Goal: Find specific page/section: Find specific page/section

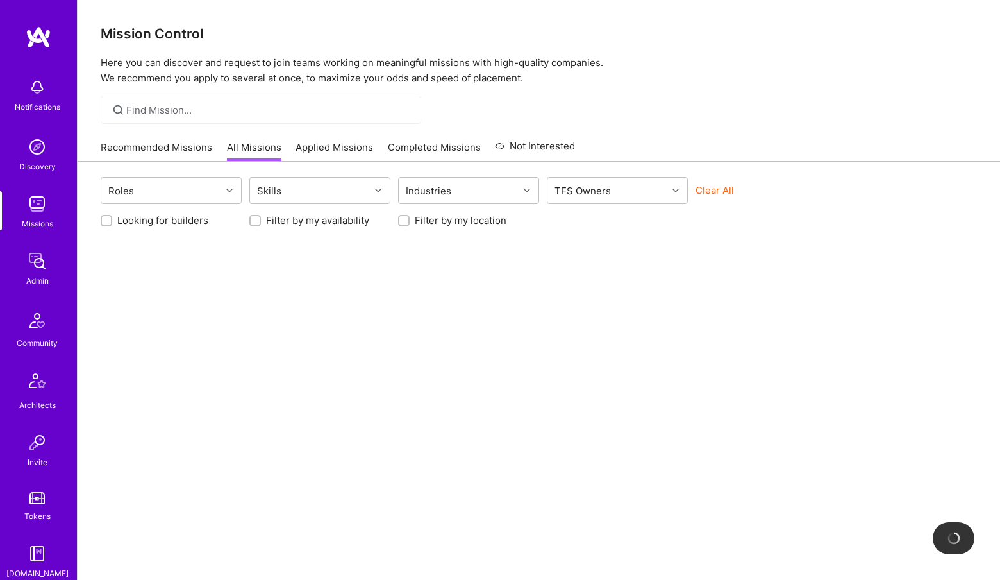
click at [40, 268] on img at bounding box center [37, 261] width 26 height 26
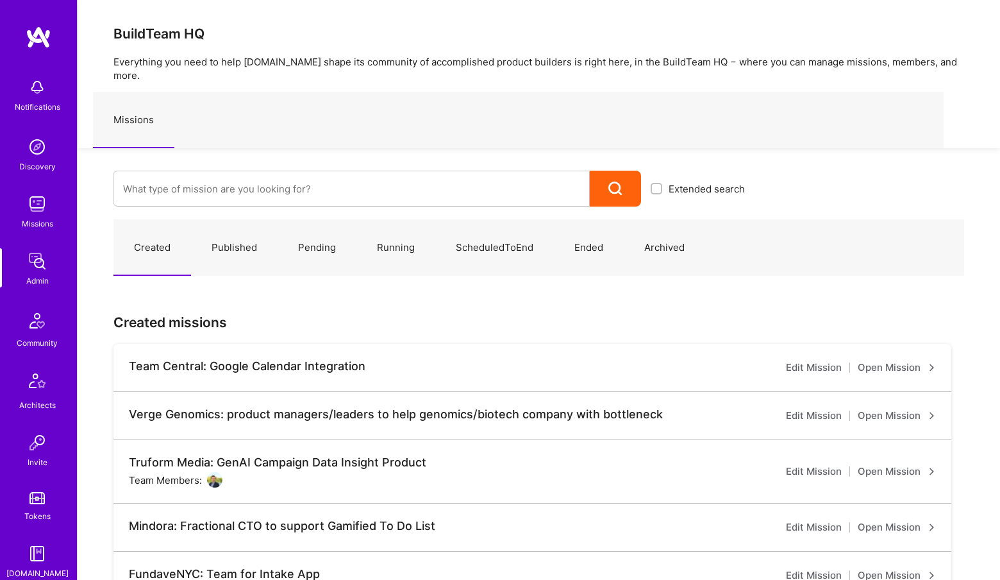
click at [214, 206] on div "Created Published Pending Running ScheduledToEnd Ended Archived Created mission…" at bounding box center [539, 590] width 923 height 768
click at [251, 172] on input at bounding box center [351, 188] width 457 height 33
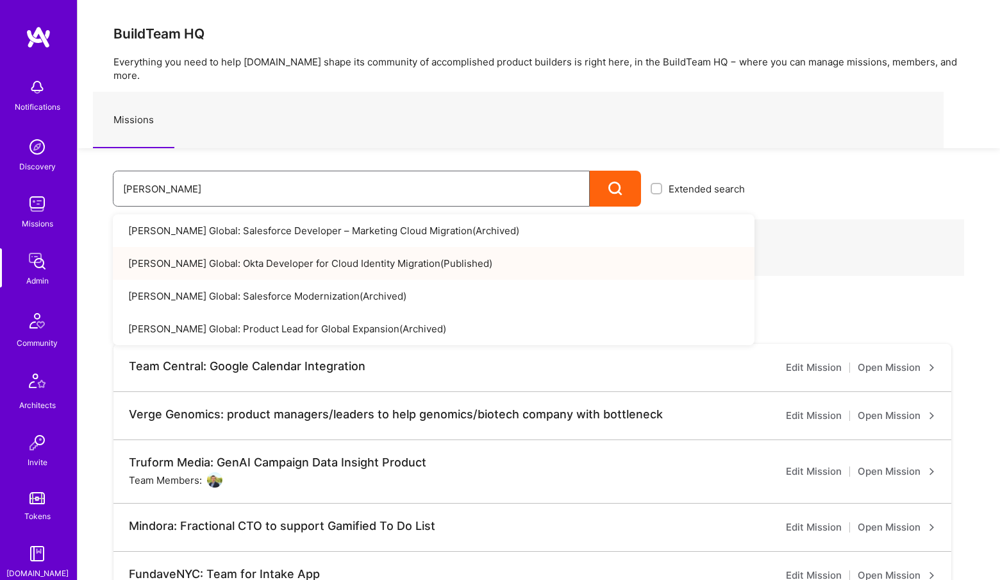
type input "anderson"
click at [386, 250] on link "Anderson Global: Okta Developer for Cloud Identity Migration ( Published )" at bounding box center [434, 263] width 642 height 33
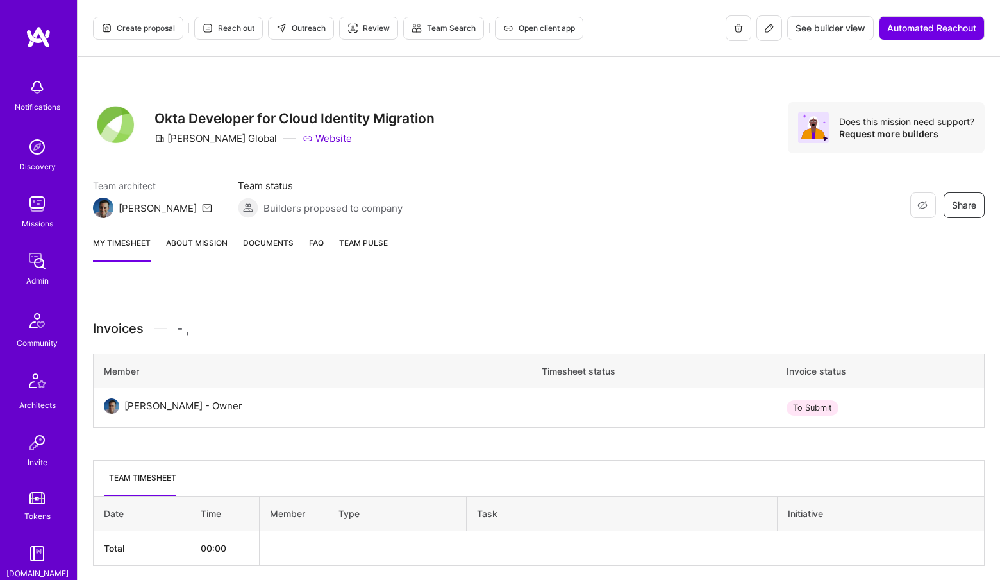
click at [767, 33] on icon at bounding box center [769, 28] width 10 height 10
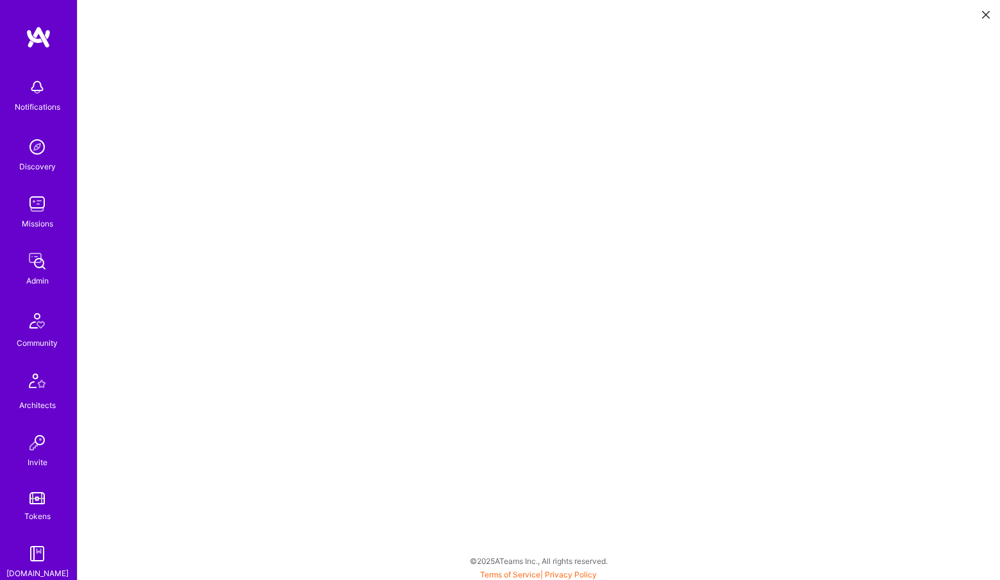
click at [39, 265] on img at bounding box center [37, 261] width 26 height 26
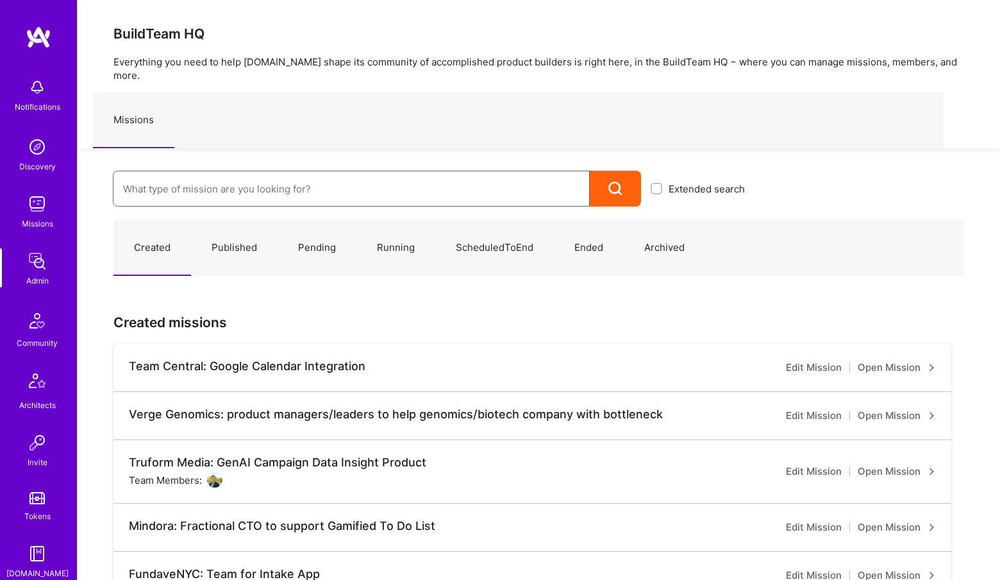
click at [160, 180] on input at bounding box center [351, 188] width 457 height 33
type input "flowcarb"
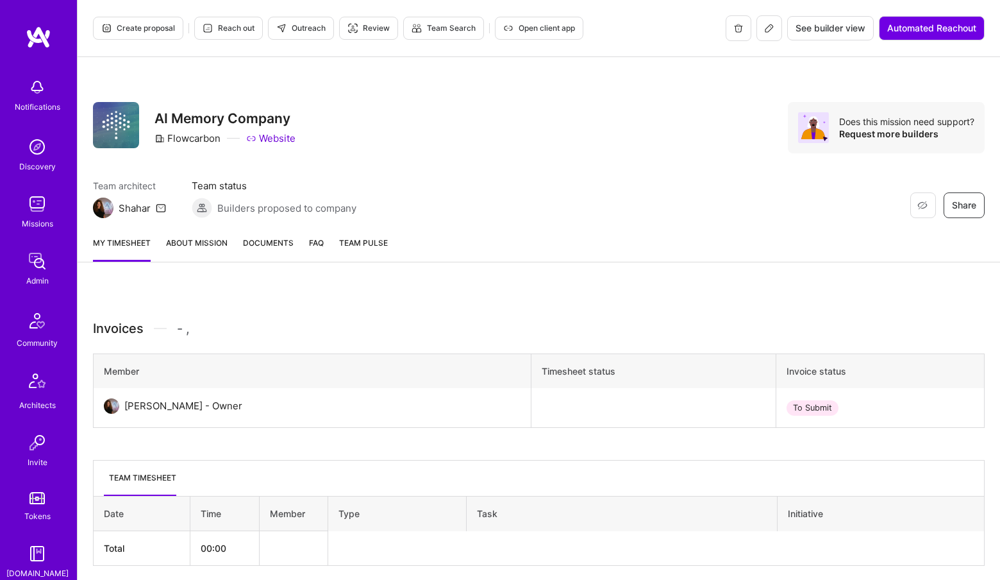
click at [766, 32] on icon at bounding box center [770, 28] width 8 height 8
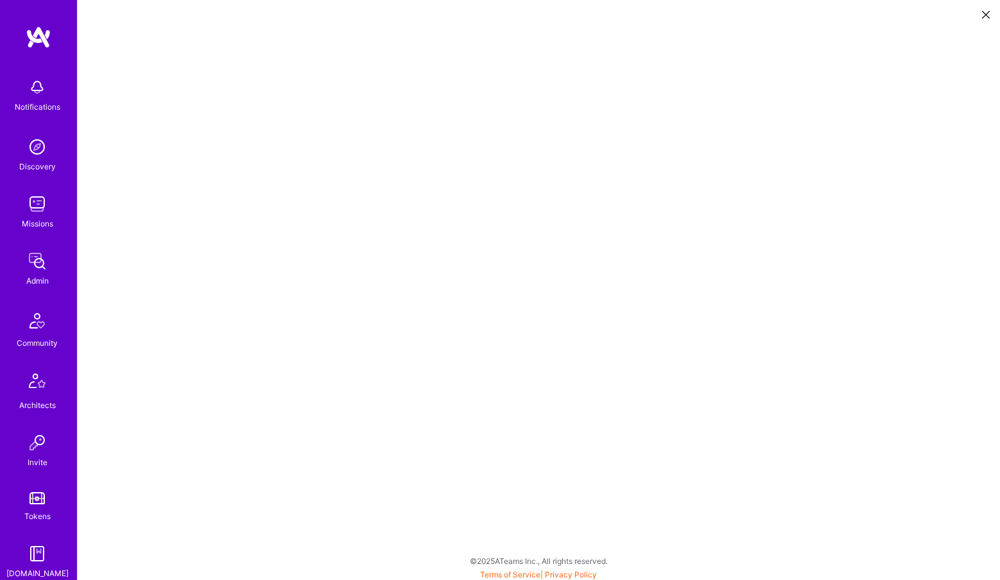
click at [44, 262] on img at bounding box center [37, 261] width 26 height 26
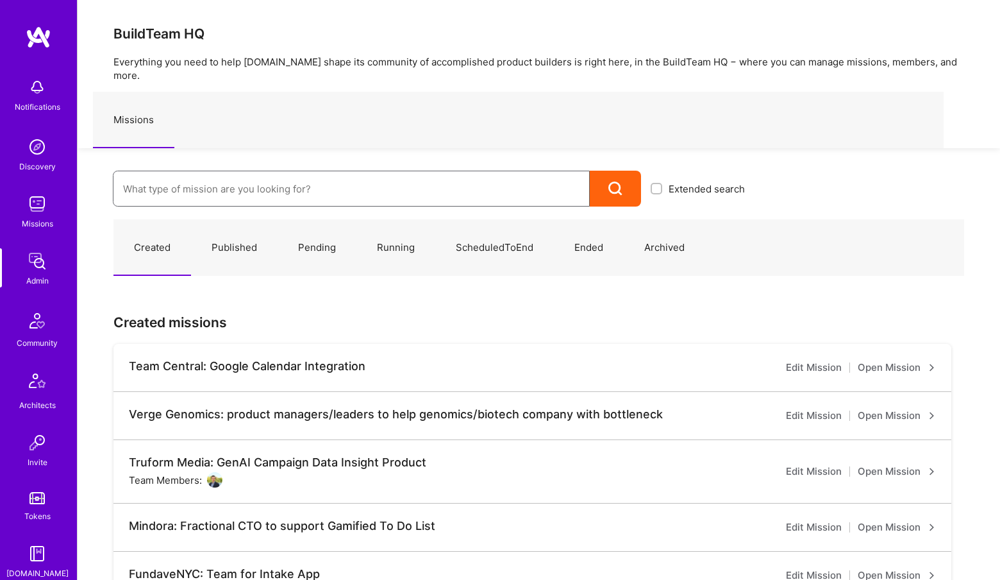
click at [289, 172] on input at bounding box center [351, 188] width 457 height 33
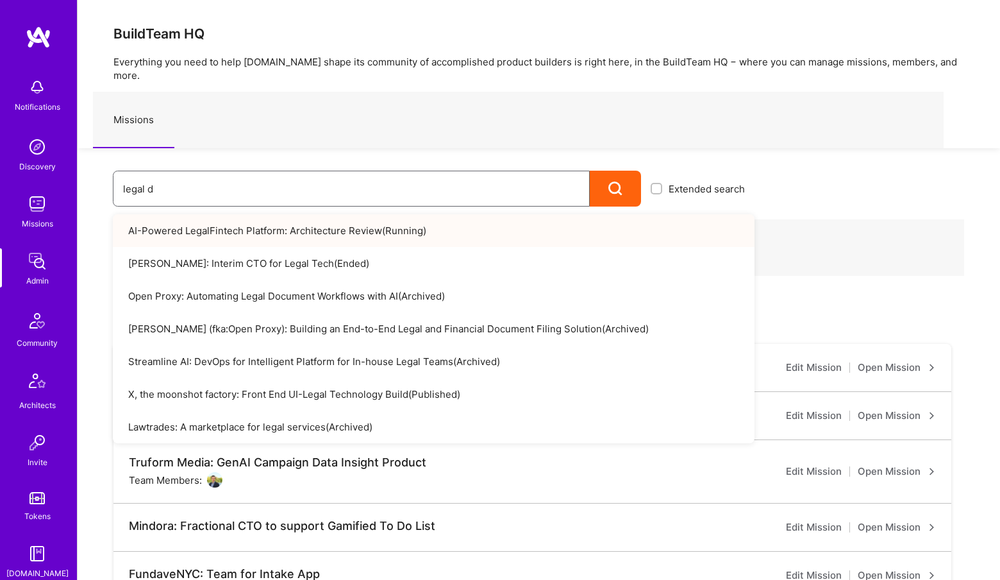
type input "legal"
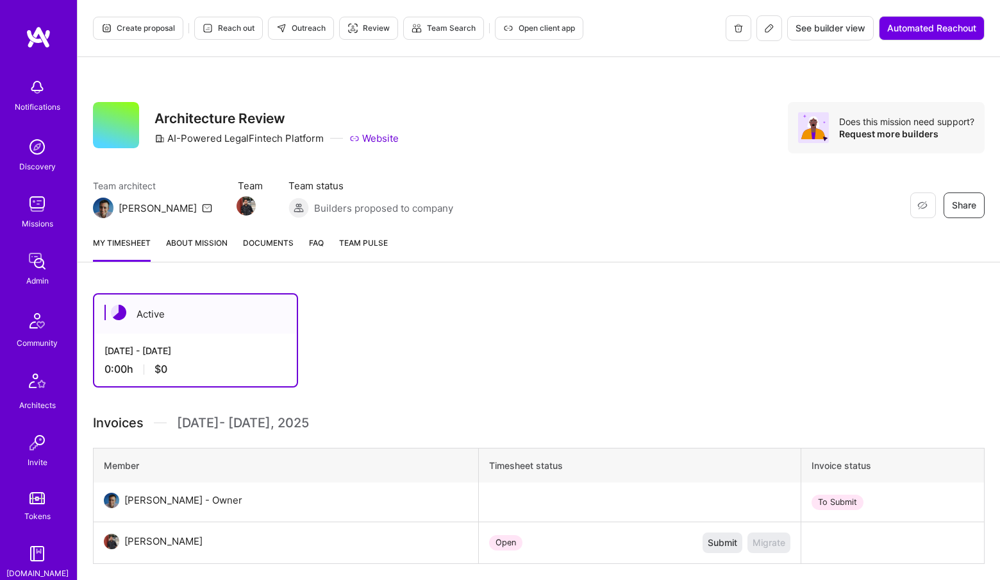
click at [771, 28] on icon at bounding box center [769, 28] width 10 height 10
